Goal: Find specific page/section: Find specific page/section

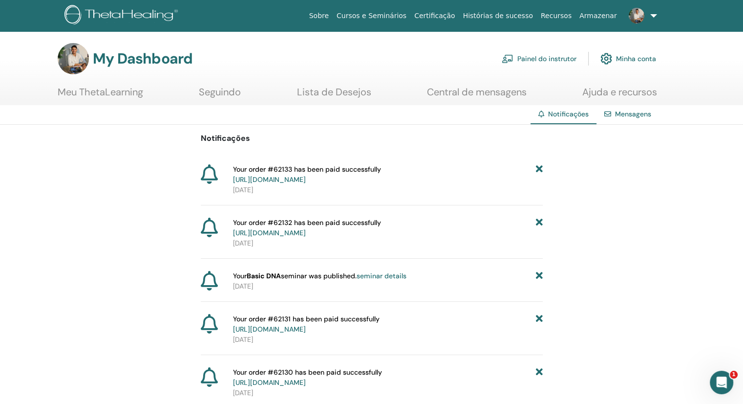
click at [644, 18] on img at bounding box center [637, 16] width 16 height 16
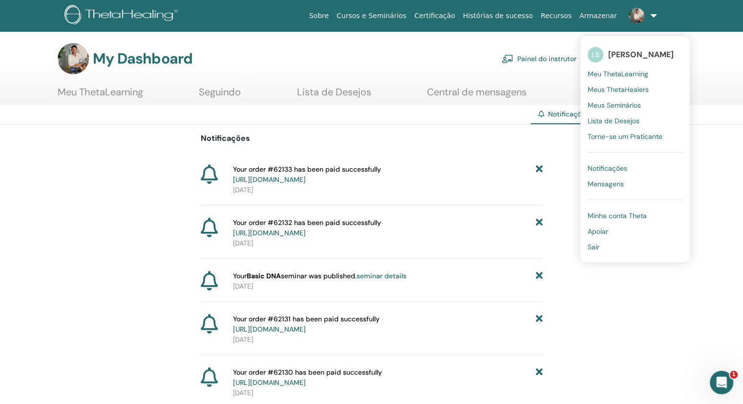
click at [608, 181] on span "Mensagens" at bounding box center [606, 183] width 36 height 9
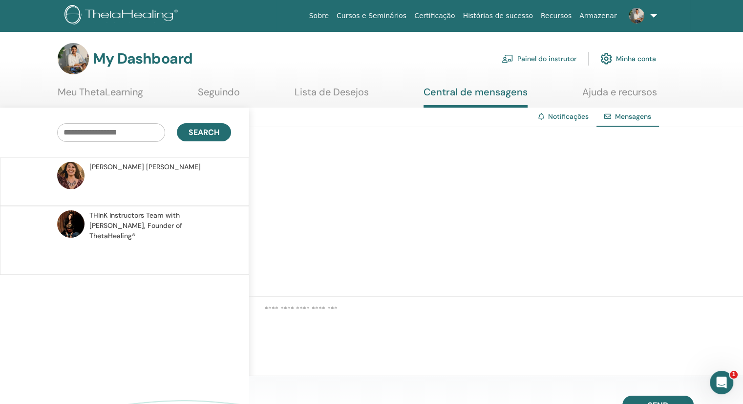
click at [547, 55] on link "Painel do instrutor" at bounding box center [539, 59] width 75 height 22
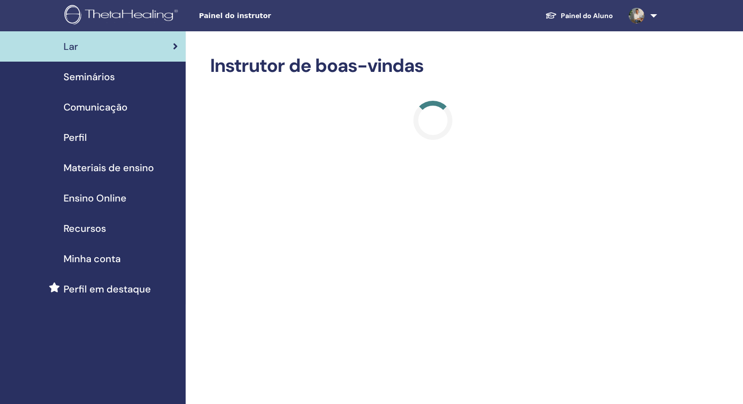
click at [115, 78] on div "Seminários" at bounding box center [93, 76] width 170 height 15
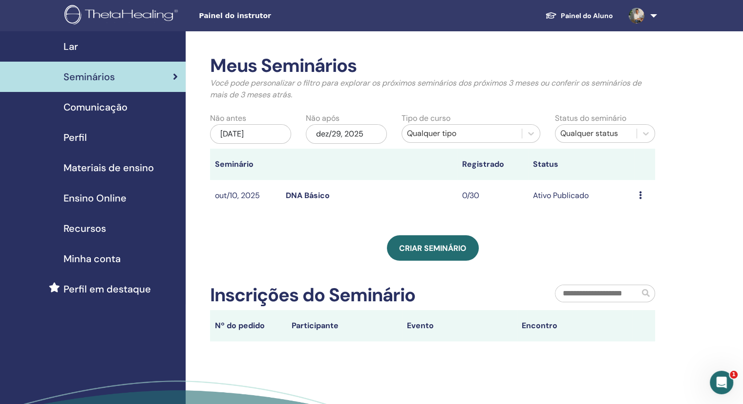
click at [697, 85] on div "Meus Seminários Você pode personalizar o filtro para explorar os próximos semin…" at bounding box center [465, 254] width 558 height 447
